Goal: Use online tool/utility

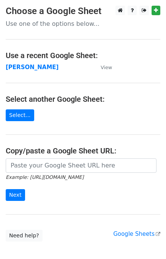
click at [43, 175] on small "Example: [URL][DOMAIN_NAME]" at bounding box center [45, 178] width 78 height 6
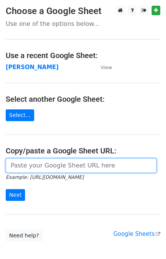
drag, startPoint x: 41, startPoint y: 169, endPoint x: 32, endPoint y: 183, distance: 16.0
click at [41, 169] on input "url" at bounding box center [81, 166] width 151 height 14
paste input "[URL][DOMAIN_NAME]"
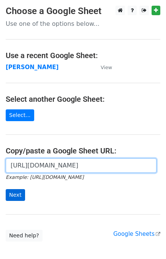
scroll to position [0, 218]
type input "[URL][DOMAIN_NAME]"
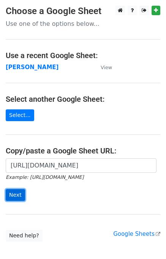
click at [13, 191] on input "Next" at bounding box center [15, 195] width 19 height 12
